Goal: Navigation & Orientation: Find specific page/section

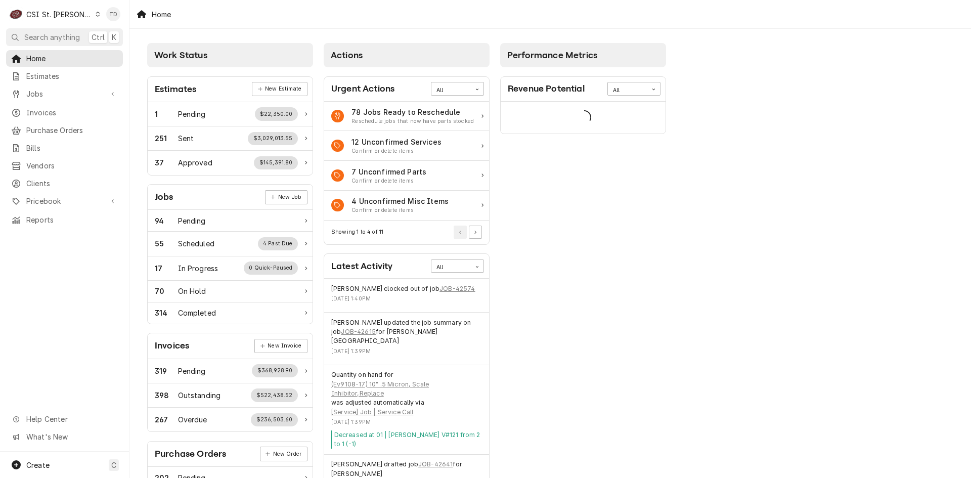
click at [73, 12] on div "C CSI St. [PERSON_NAME]" at bounding box center [55, 14] width 98 height 20
click at [104, 23] on div "CSI [US_STATE][GEOGRAPHIC_DATA]" at bounding box center [156, 20] width 134 height 11
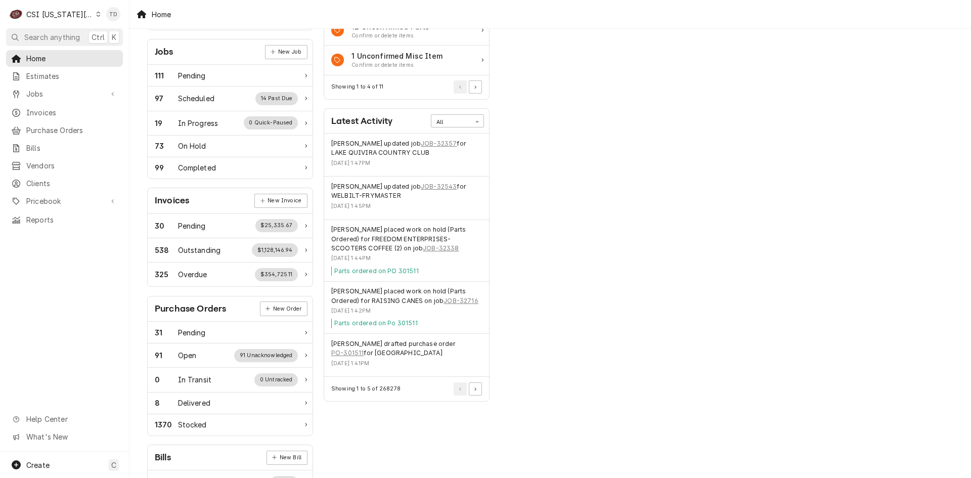
scroll to position [152, 0]
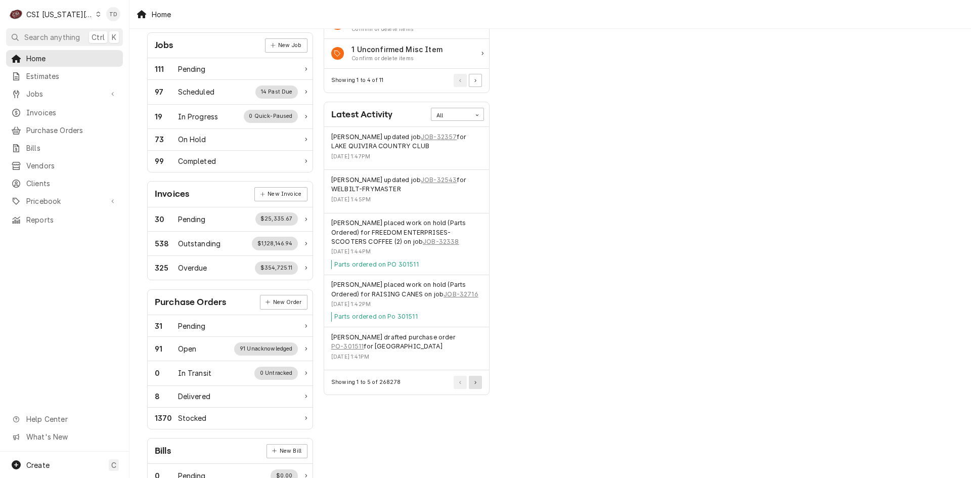
click at [477, 385] on button "Pagination Controls" at bounding box center [475, 382] width 13 height 13
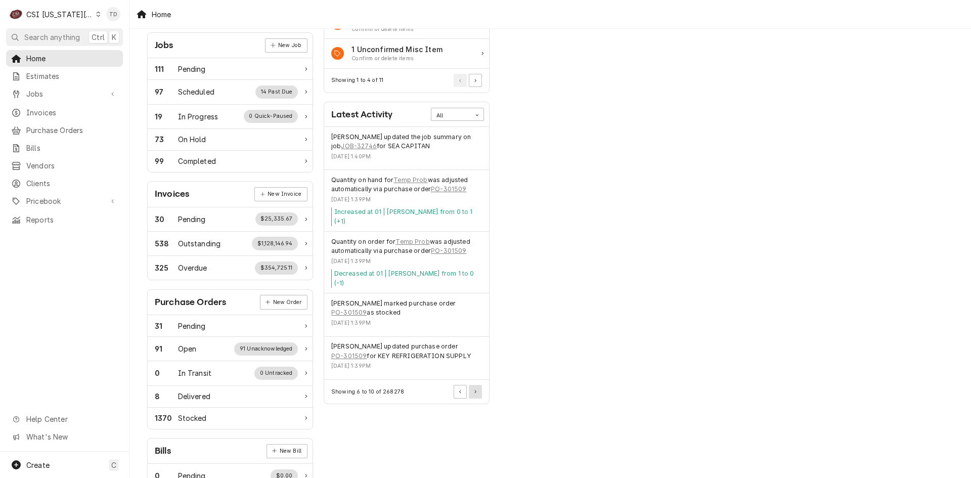
click at [477, 385] on button "Pagination Controls" at bounding box center [475, 391] width 13 height 13
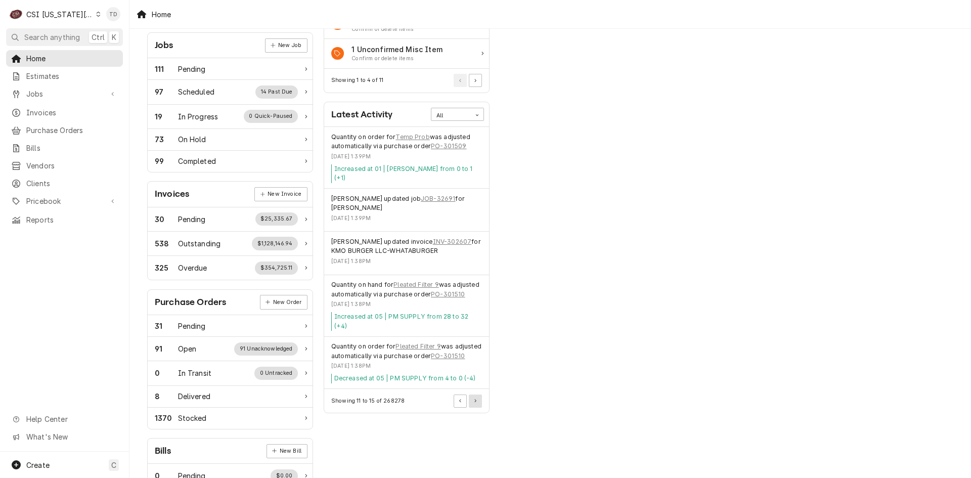
click at [477, 385] on div "Quantity on order for Pleated Filter 9 was adjusted automatically via purchase …" at bounding box center [406, 363] width 165 height 53
click at [478, 402] on button "Pagination Controls" at bounding box center [475, 400] width 13 height 13
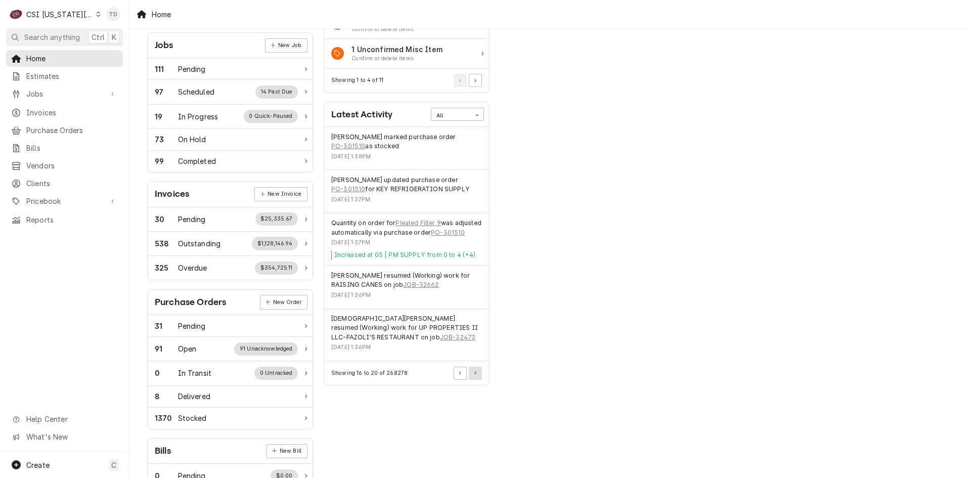
click at [479, 380] on button "Pagination Controls" at bounding box center [475, 373] width 13 height 13
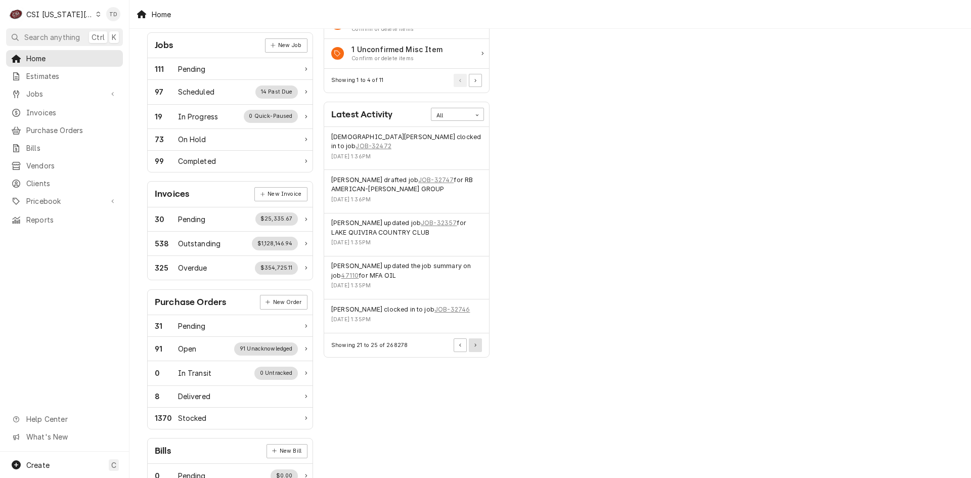
click at [479, 338] on button "Pagination Controls" at bounding box center [475, 344] width 13 height 13
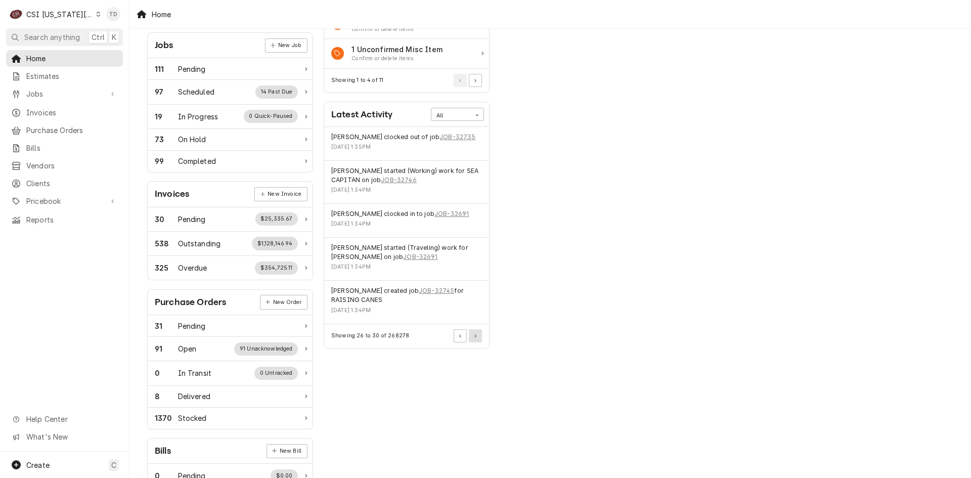
click at [479, 336] on button "Pagination Controls" at bounding box center [475, 335] width 13 height 13
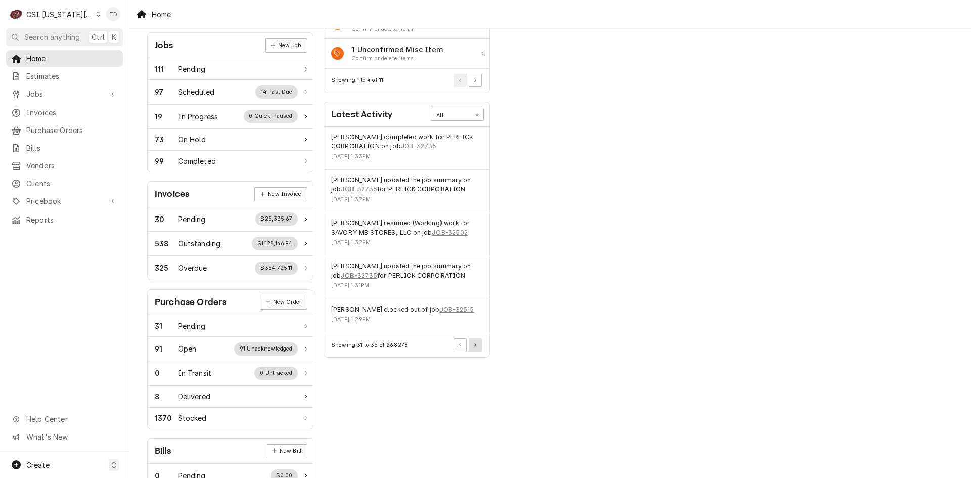
click at [479, 340] on button "Pagination Controls" at bounding box center [475, 344] width 13 height 13
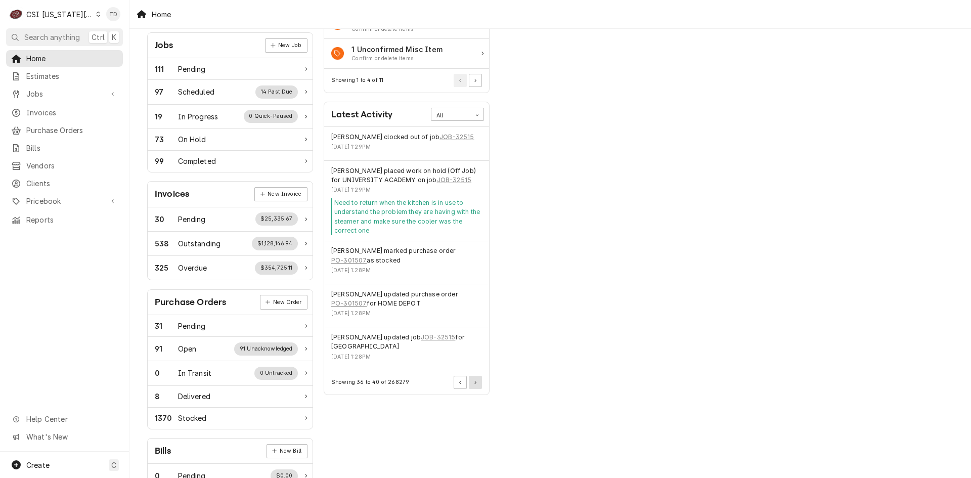
click at [476, 382] on icon "Pagination Controls" at bounding box center [475, 383] width 2 height 4
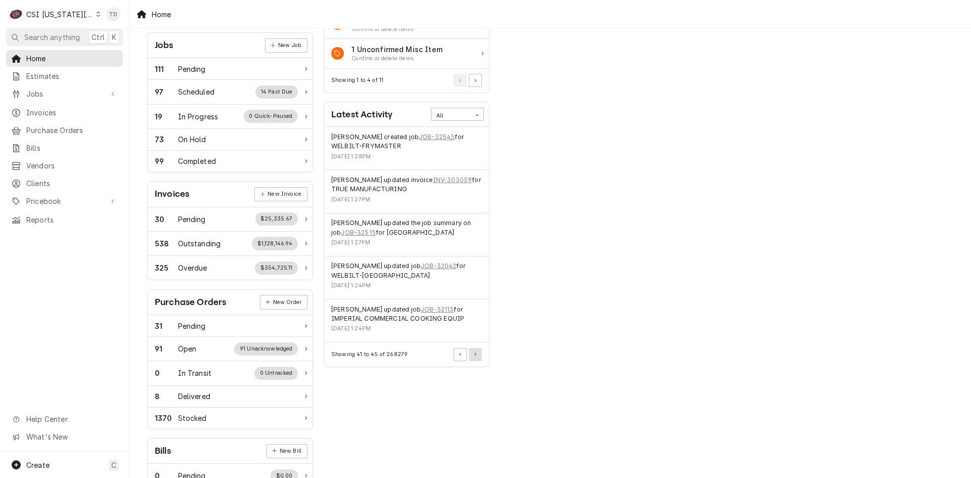
click at [476, 350] on button "Pagination Controls" at bounding box center [475, 354] width 13 height 13
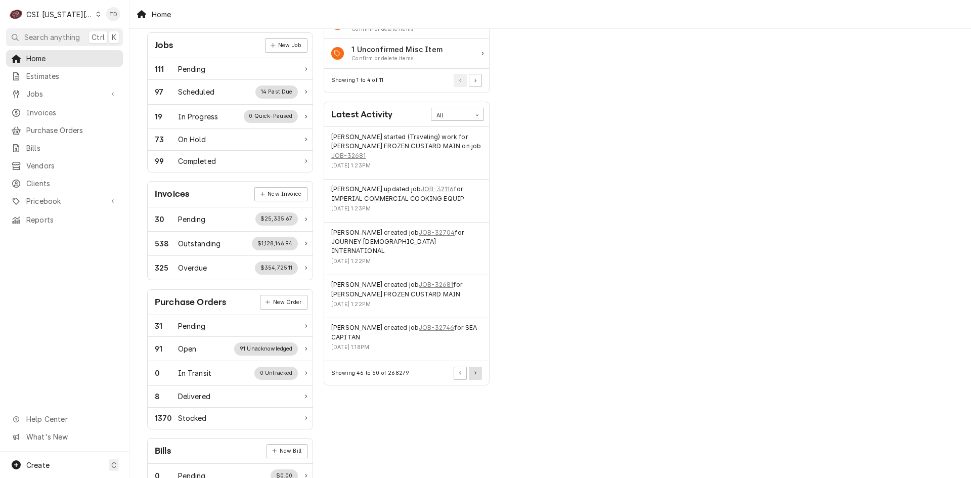
click at [476, 367] on button "Pagination Controls" at bounding box center [475, 373] width 13 height 13
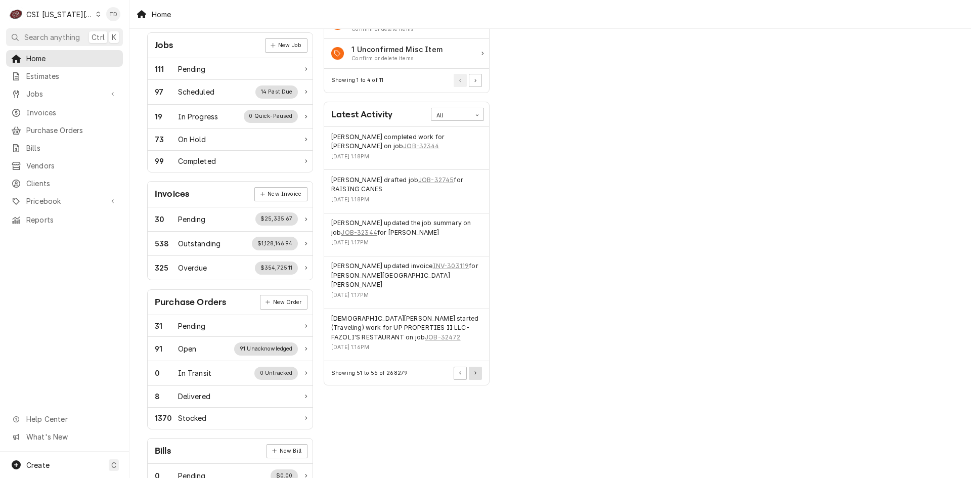
click at [473, 367] on button "Pagination Controls" at bounding box center [475, 373] width 13 height 13
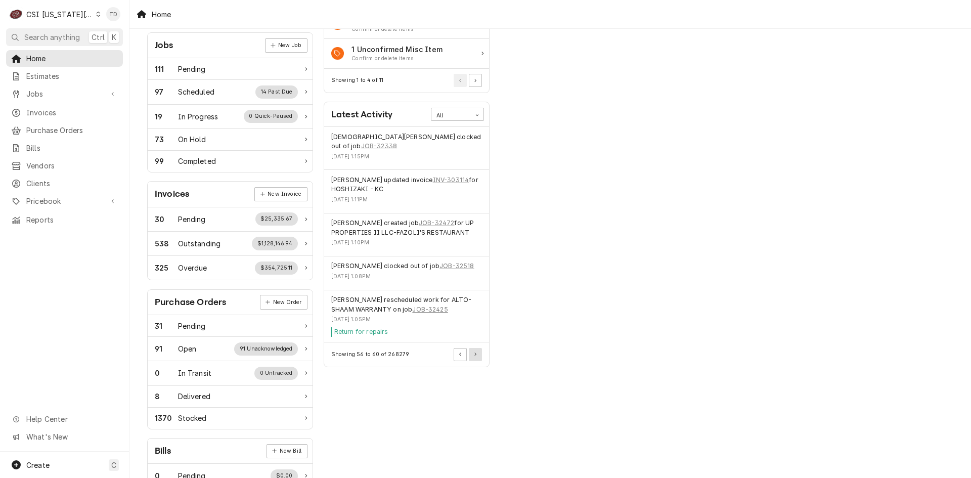
click at [473, 348] on button "Pagination Controls" at bounding box center [475, 354] width 13 height 13
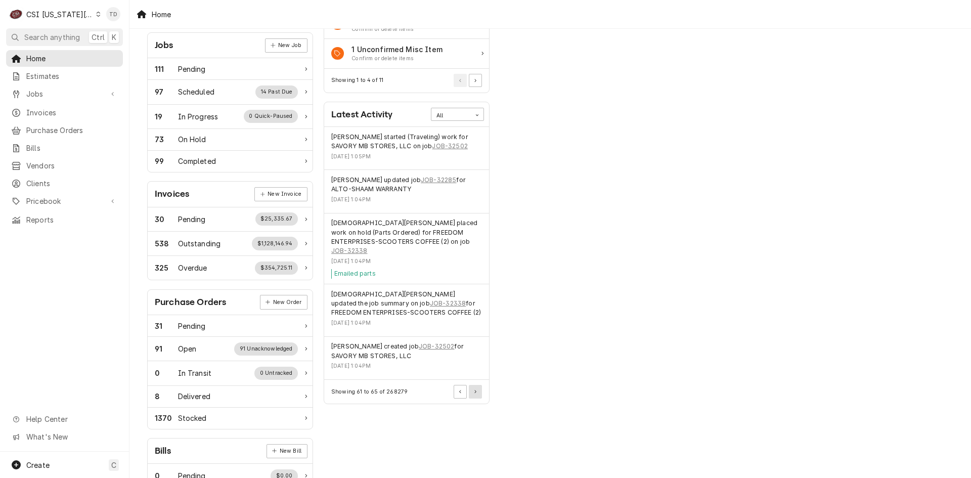
click at [476, 390] on icon "Pagination Controls" at bounding box center [475, 392] width 2 height 4
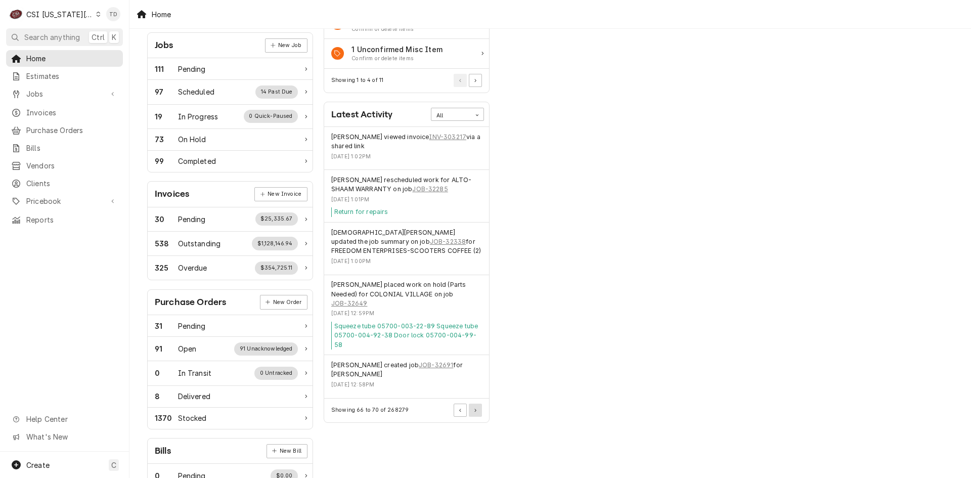
click at [479, 404] on button "Pagination Controls" at bounding box center [475, 410] width 13 height 13
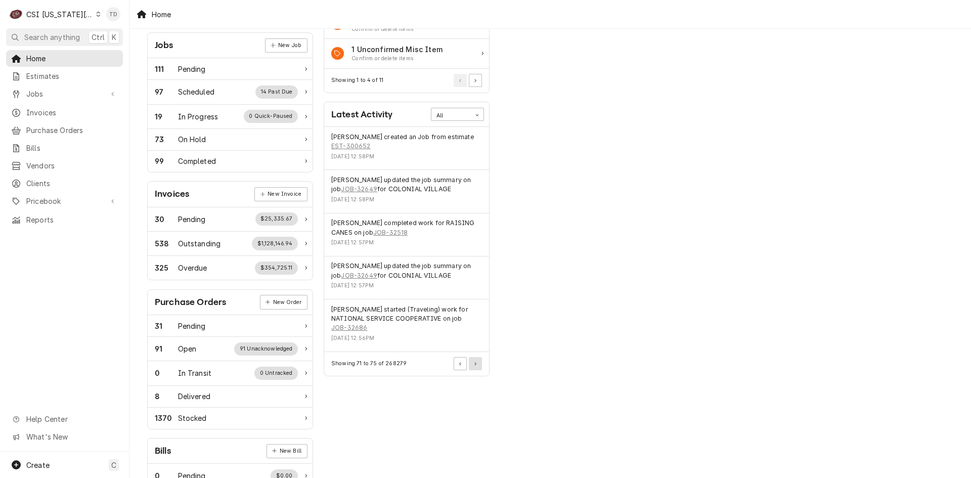
click at [477, 364] on button "Pagination Controls" at bounding box center [475, 363] width 13 height 13
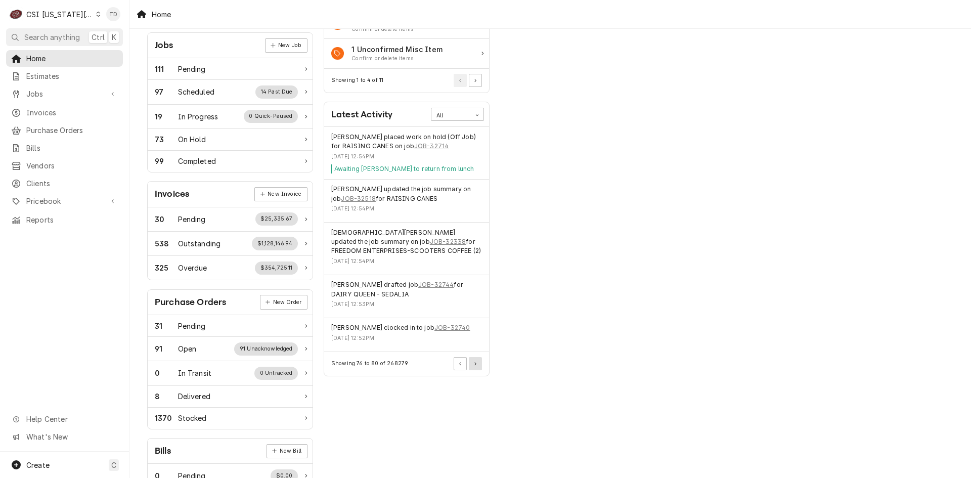
click at [477, 362] on button "Pagination Controls" at bounding box center [475, 363] width 13 height 13
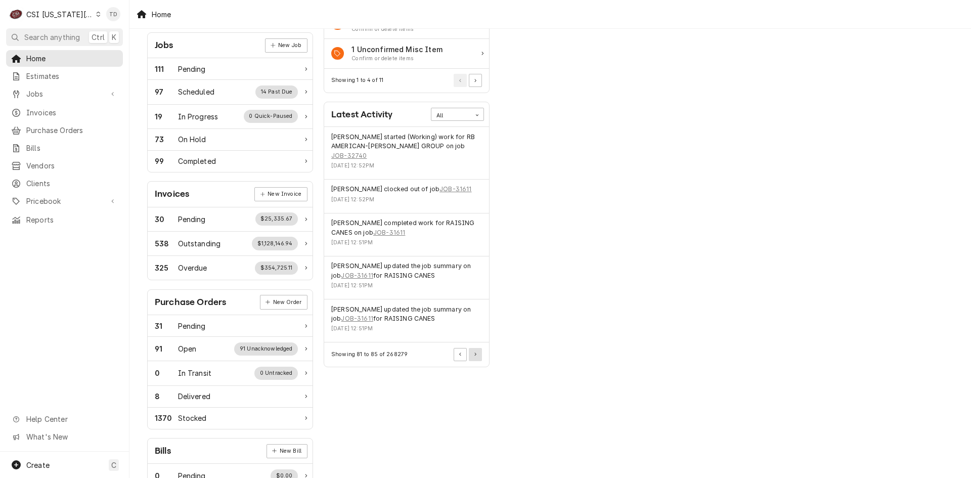
click at [479, 348] on button "Pagination Controls" at bounding box center [475, 354] width 13 height 13
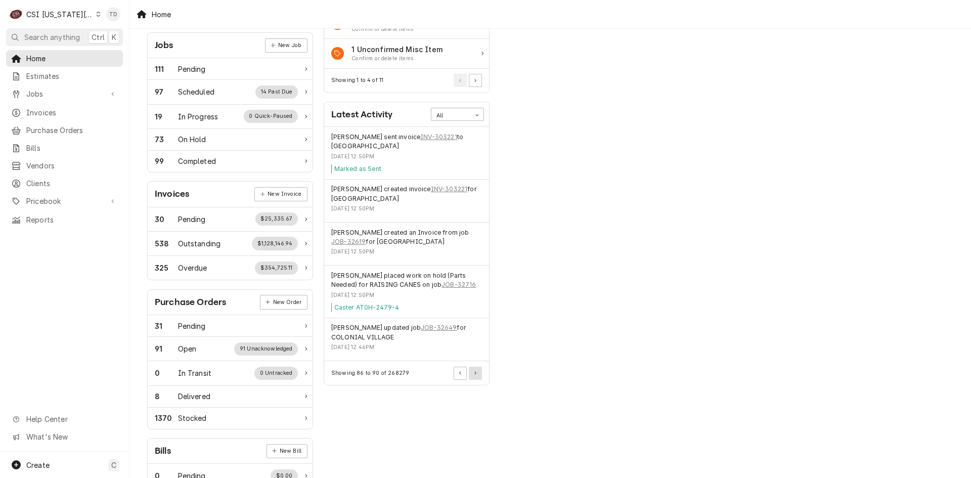
click at [480, 375] on button "Pagination Controls" at bounding box center [475, 373] width 13 height 13
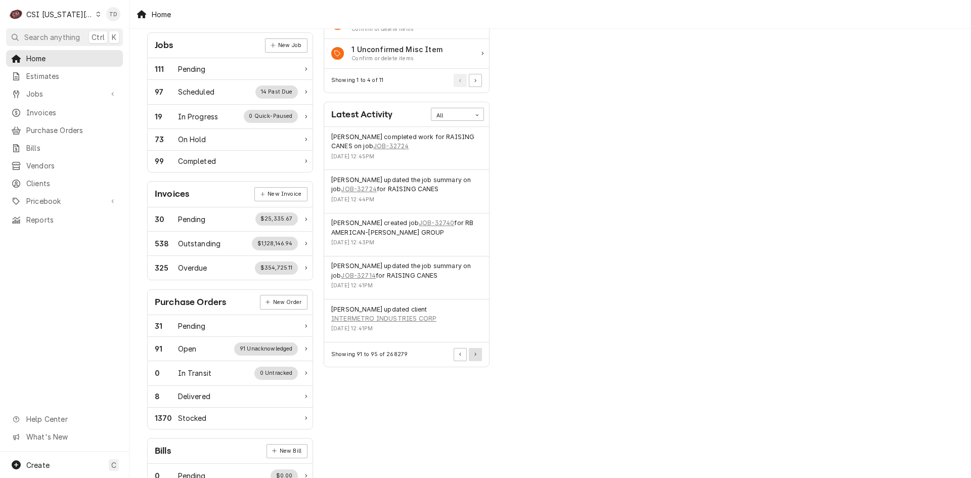
click at [477, 355] on button "Pagination Controls" at bounding box center [475, 354] width 13 height 13
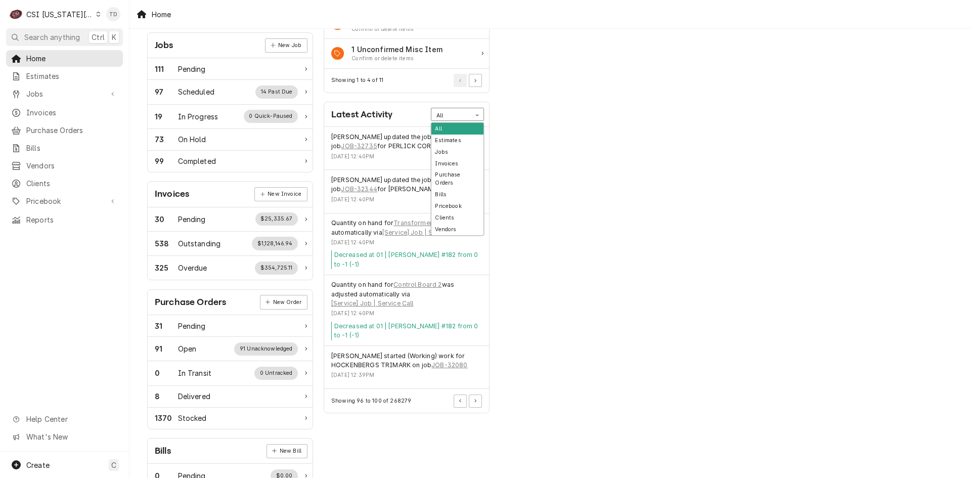
click at [467, 114] on div "All" at bounding box center [450, 114] width 39 height 13
click at [462, 189] on div "Bills" at bounding box center [457, 195] width 52 height 12
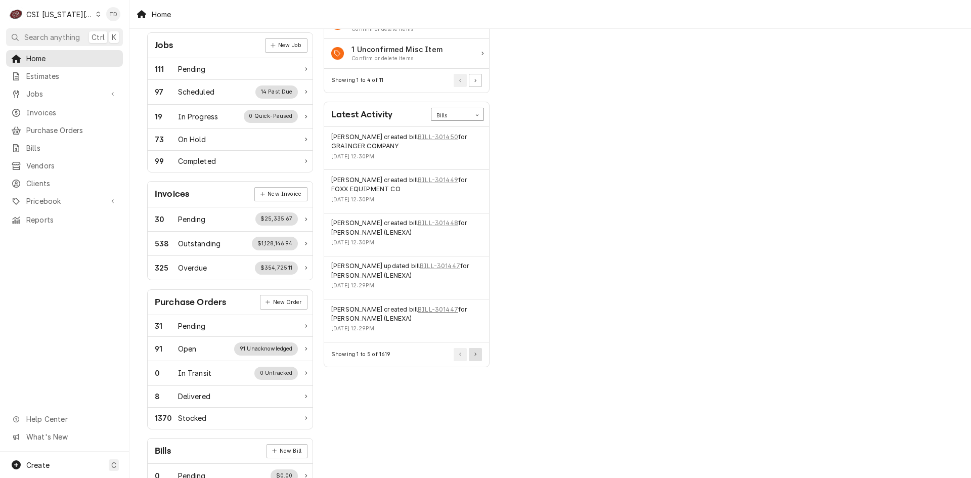
click at [478, 356] on button "Pagination Controls" at bounding box center [475, 354] width 13 height 13
click at [479, 355] on button "Pagination Controls" at bounding box center [475, 354] width 13 height 13
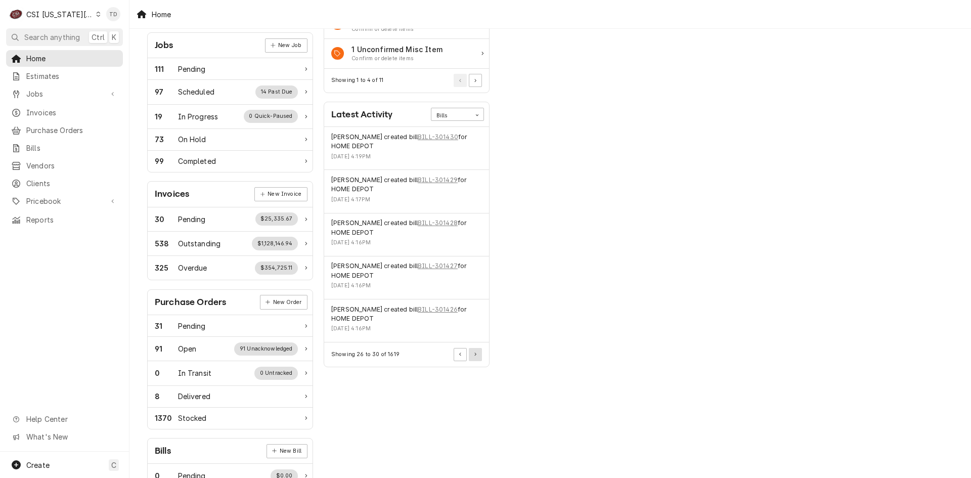
click at [479, 355] on button "Pagination Controls" at bounding box center [475, 354] width 13 height 13
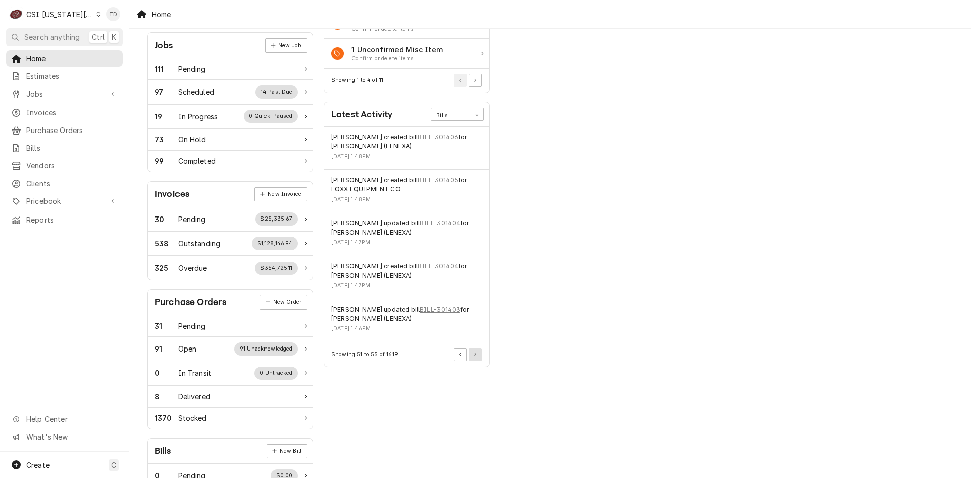
click at [478, 354] on button "Pagination Controls" at bounding box center [475, 354] width 13 height 13
click at [476, 353] on icon "Pagination Controls" at bounding box center [475, 355] width 2 height 4
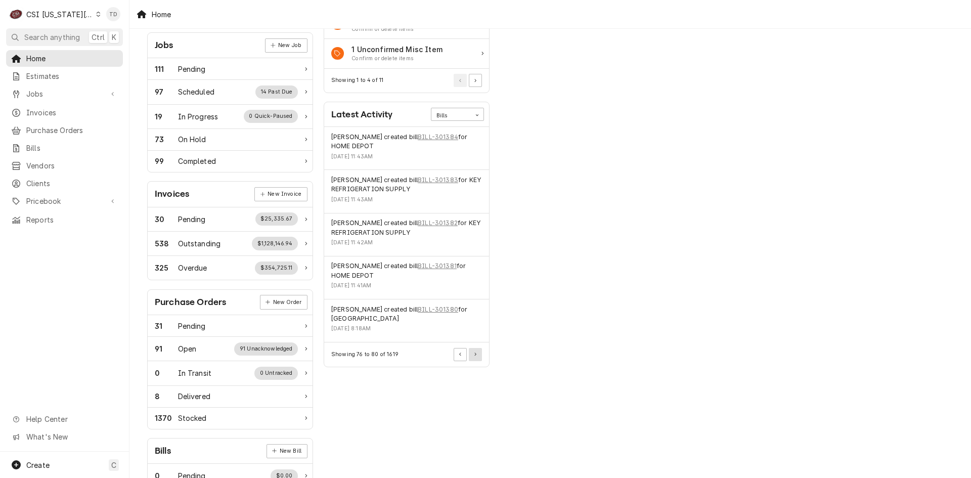
click at [476, 352] on button "Pagination Controls" at bounding box center [475, 354] width 13 height 13
click at [476, 351] on button "Pagination Controls" at bounding box center [475, 354] width 13 height 13
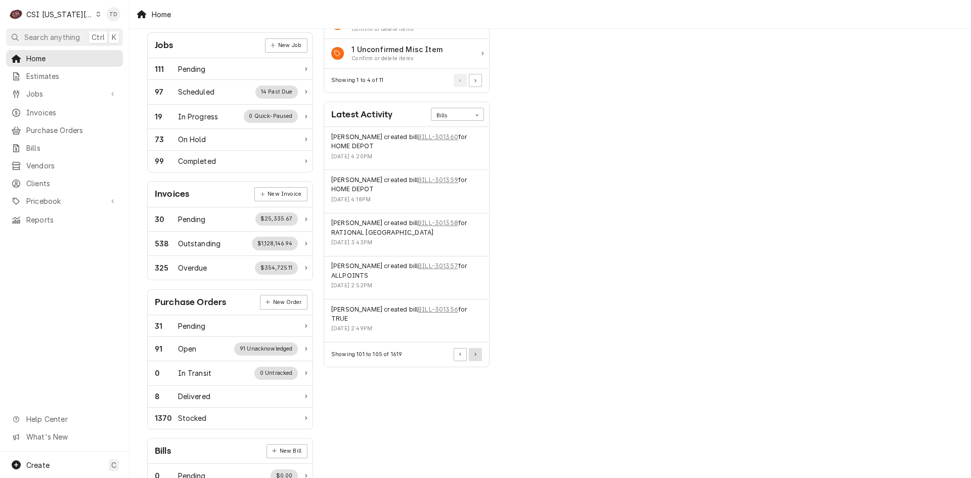
click at [476, 351] on button "Pagination Controls" at bounding box center [475, 354] width 13 height 13
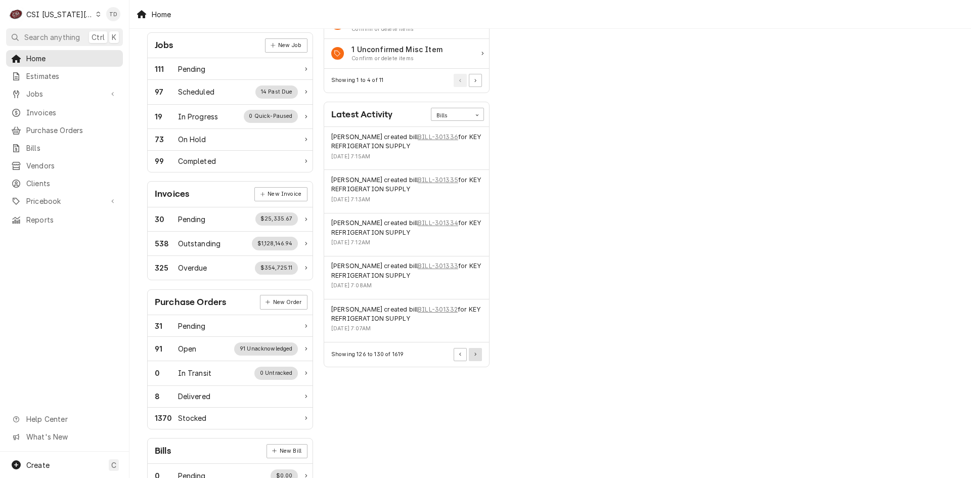
click at [476, 351] on button "Pagination Controls" at bounding box center [475, 354] width 13 height 13
